Goal: Find specific page/section: Find specific page/section

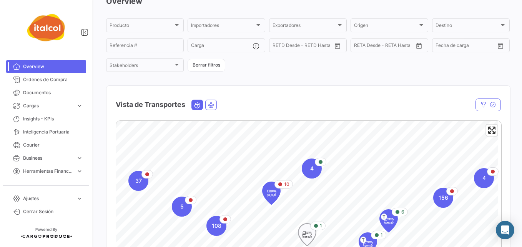
scroll to position [38, 0]
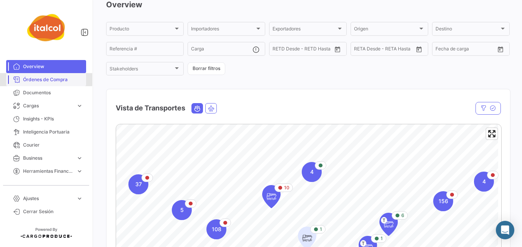
click at [31, 78] on span "Órdenes de Compra" at bounding box center [53, 79] width 60 height 7
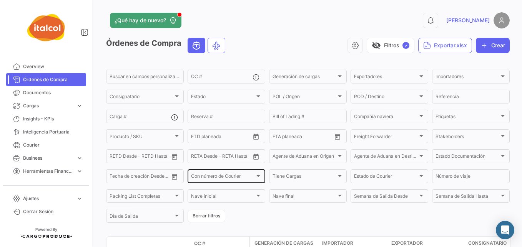
scroll to position [38, 0]
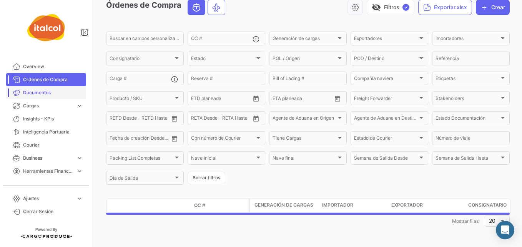
click at [75, 91] on span "Documentos" at bounding box center [53, 92] width 60 height 7
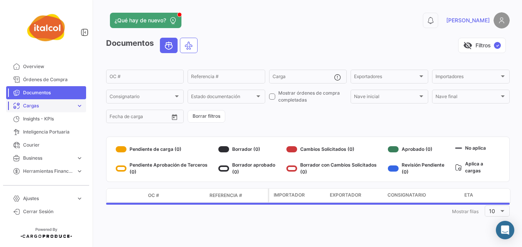
click at [48, 108] on span "Cargas" at bounding box center [48, 105] width 50 height 7
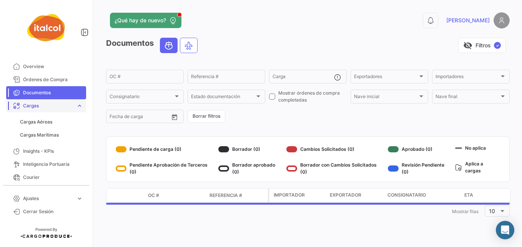
click at [48, 108] on span "Cargas" at bounding box center [48, 105] width 50 height 7
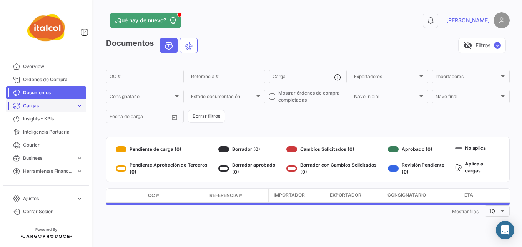
click at [77, 110] on link "Cargas expand_more" at bounding box center [46, 105] width 80 height 13
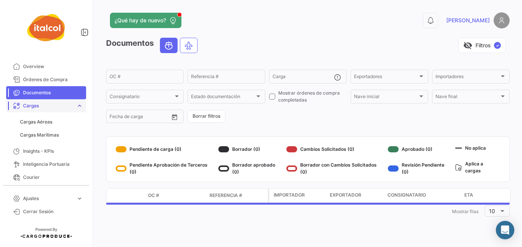
click at [77, 109] on link "Cargas expand_more" at bounding box center [46, 105] width 80 height 13
